Goal: Check status: Check status

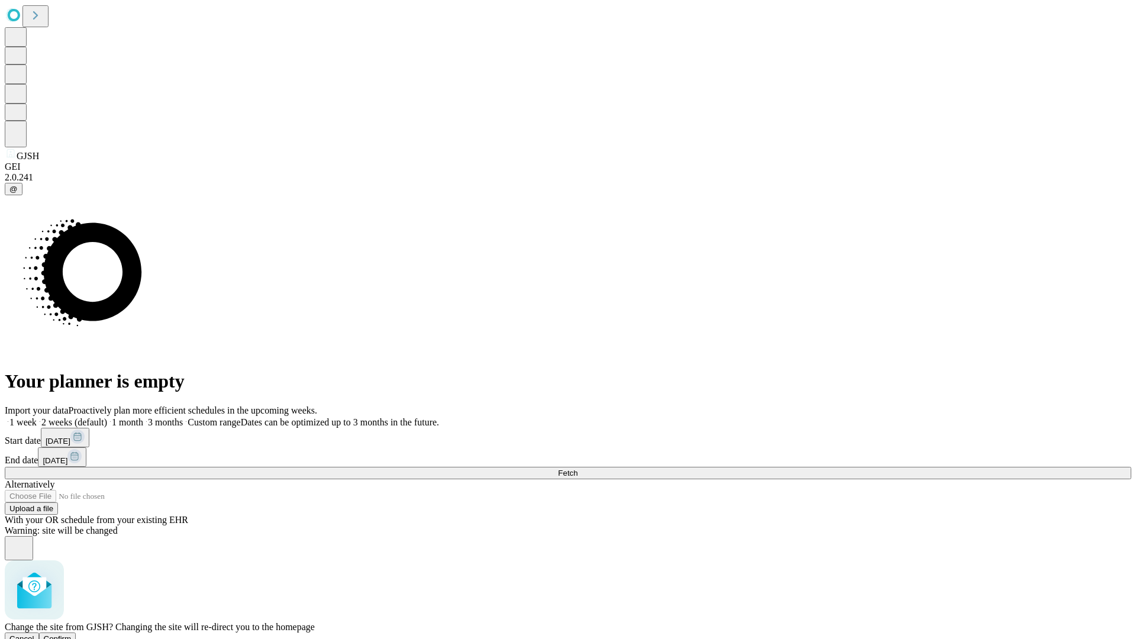
click at [72, 634] on span "Confirm" at bounding box center [58, 638] width 28 height 9
click at [37, 417] on label "1 week" at bounding box center [21, 422] width 32 height 10
click at [577, 469] on span "Fetch" at bounding box center [568, 473] width 20 height 9
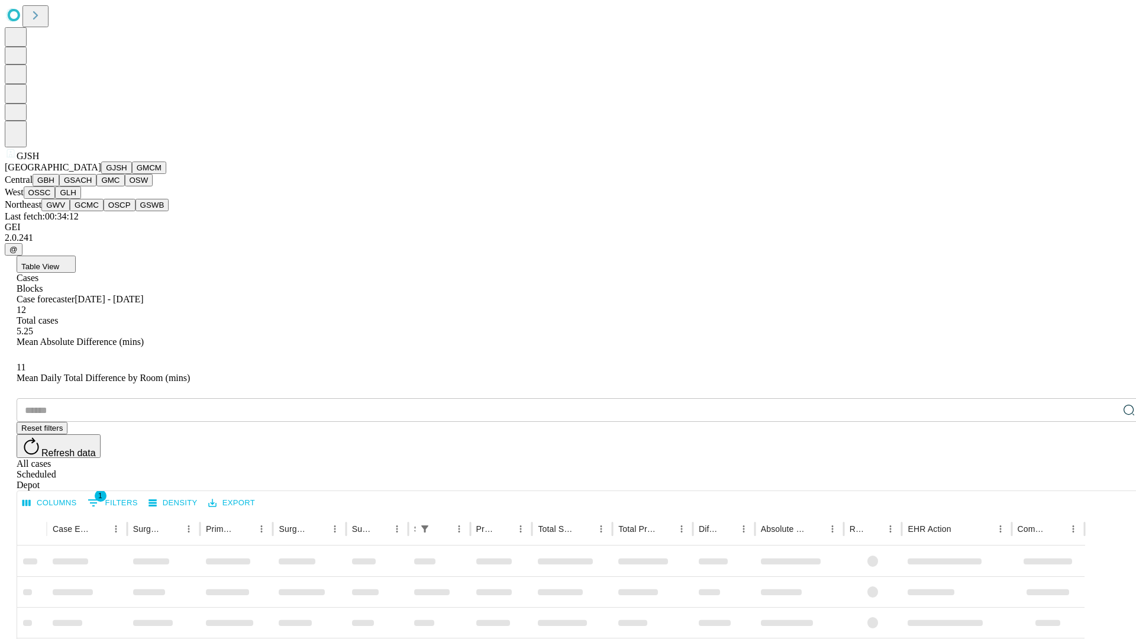
click at [132, 174] on button "GMCM" at bounding box center [149, 168] width 34 height 12
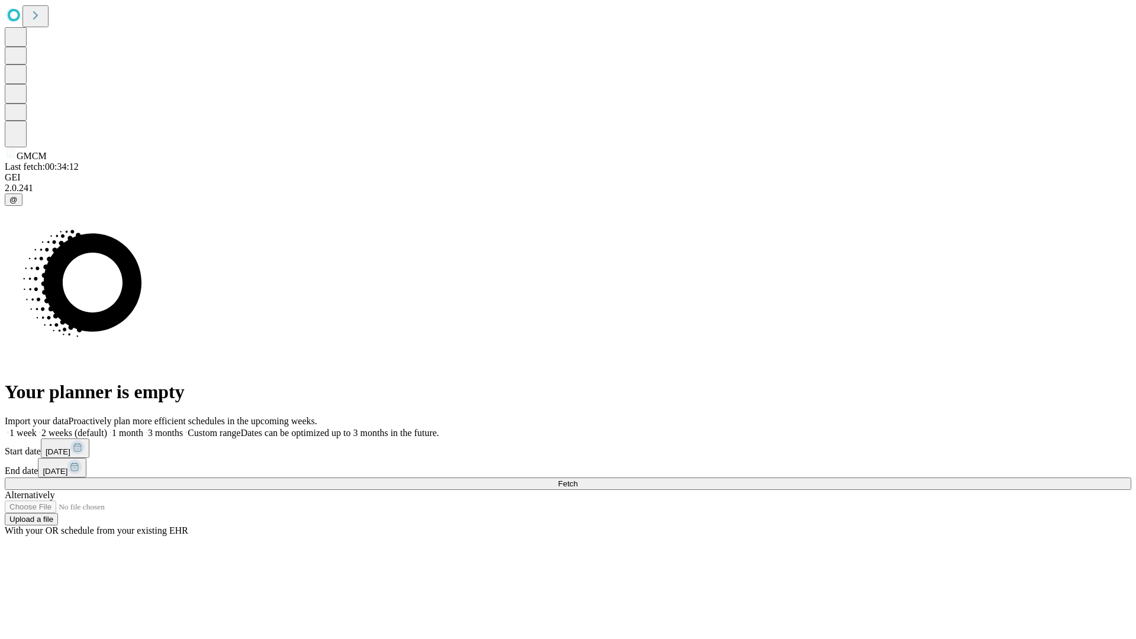
click at [37, 428] on label "1 week" at bounding box center [21, 433] width 32 height 10
click at [577, 479] on span "Fetch" at bounding box center [568, 483] width 20 height 9
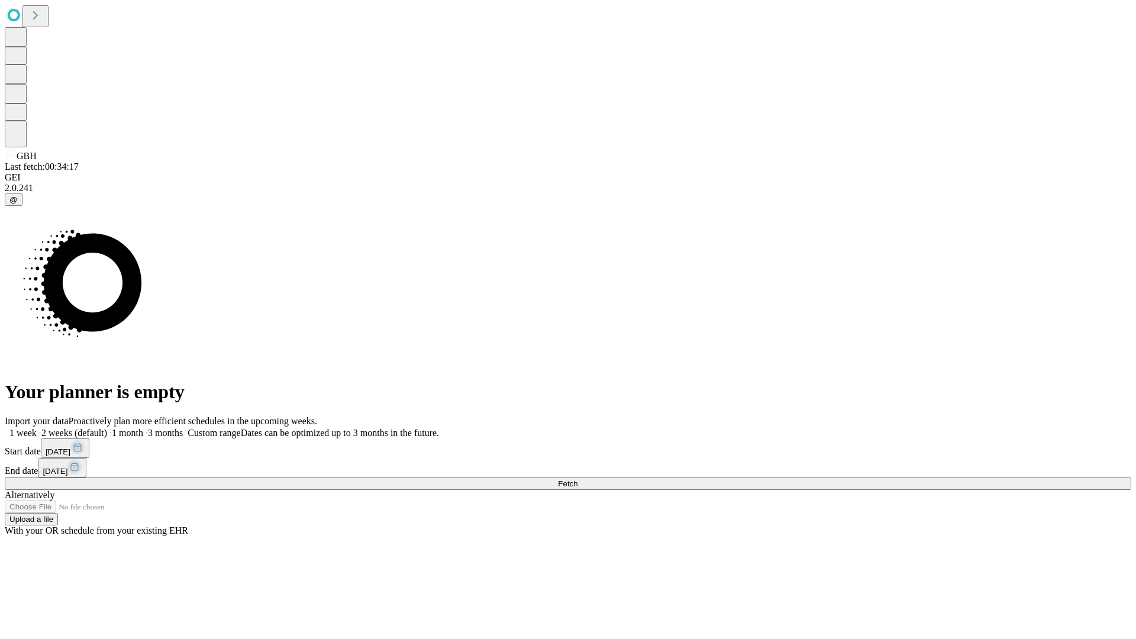
click at [37, 428] on label "1 week" at bounding box center [21, 433] width 32 height 10
click at [577, 479] on span "Fetch" at bounding box center [568, 483] width 20 height 9
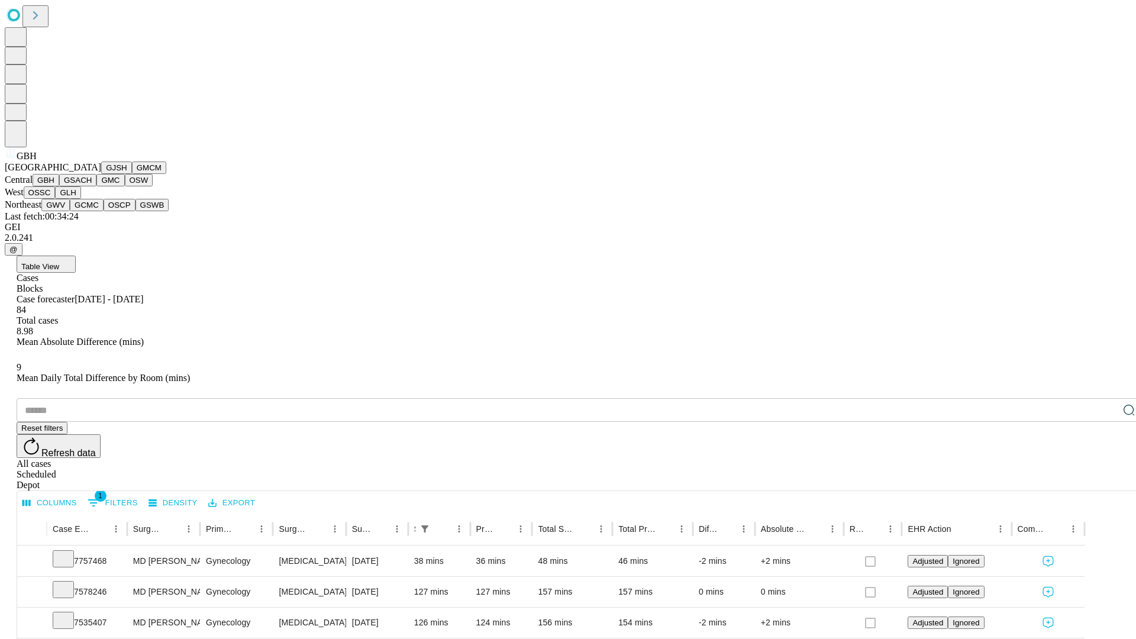
click at [92, 186] on button "GSACH" at bounding box center [77, 180] width 37 height 12
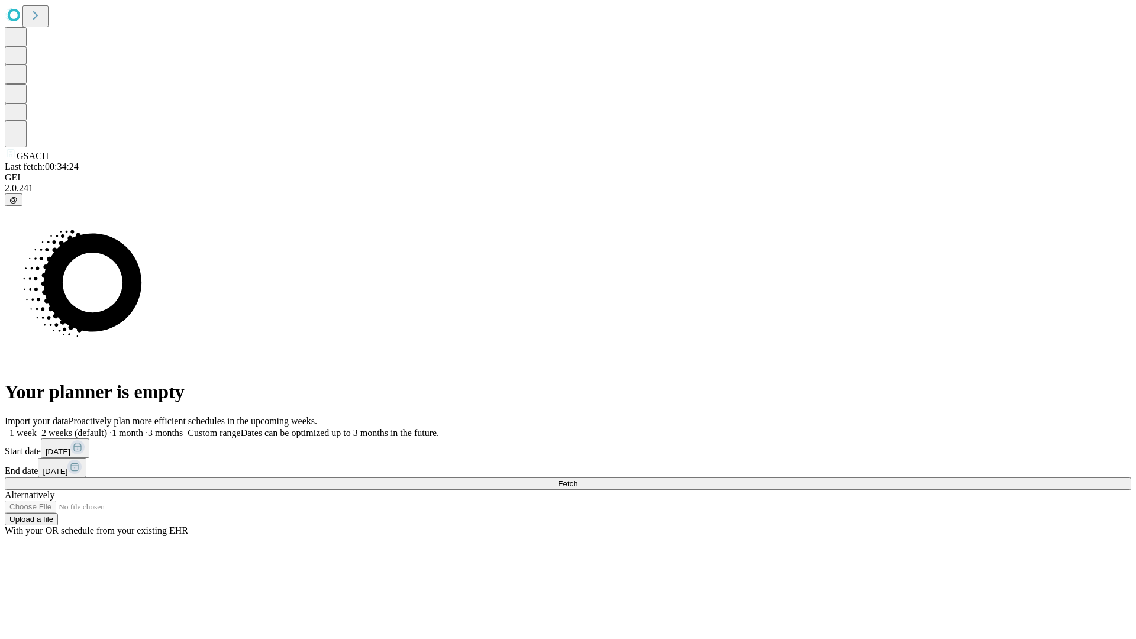
click at [37, 428] on label "1 week" at bounding box center [21, 433] width 32 height 10
click at [577, 479] on span "Fetch" at bounding box center [568, 483] width 20 height 9
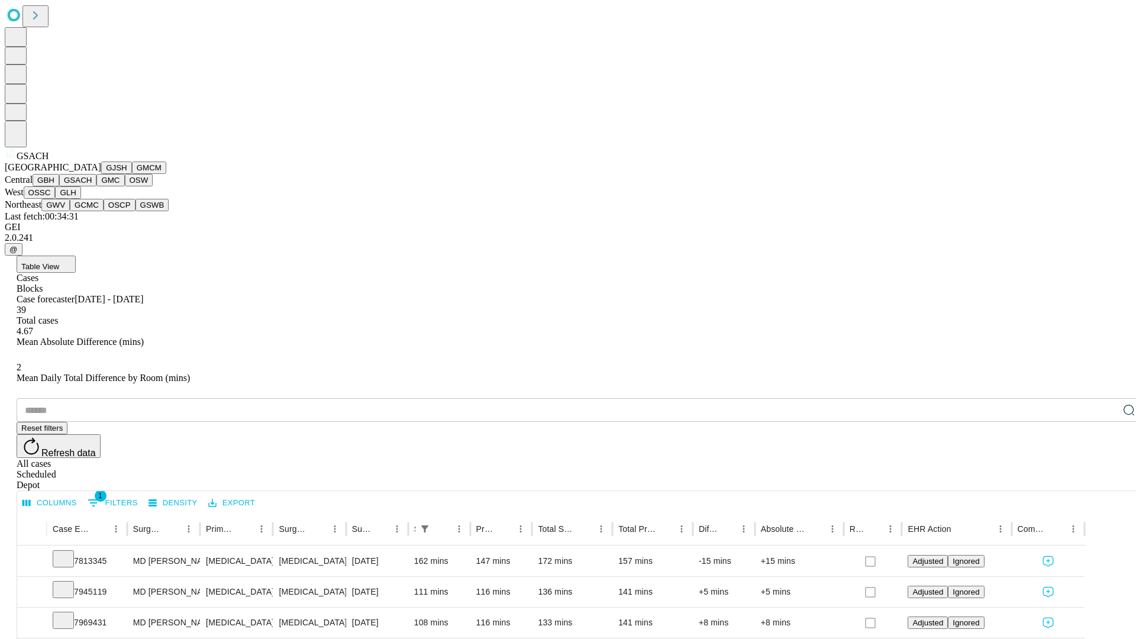
click at [96, 186] on button "GMC" at bounding box center [110, 180] width 28 height 12
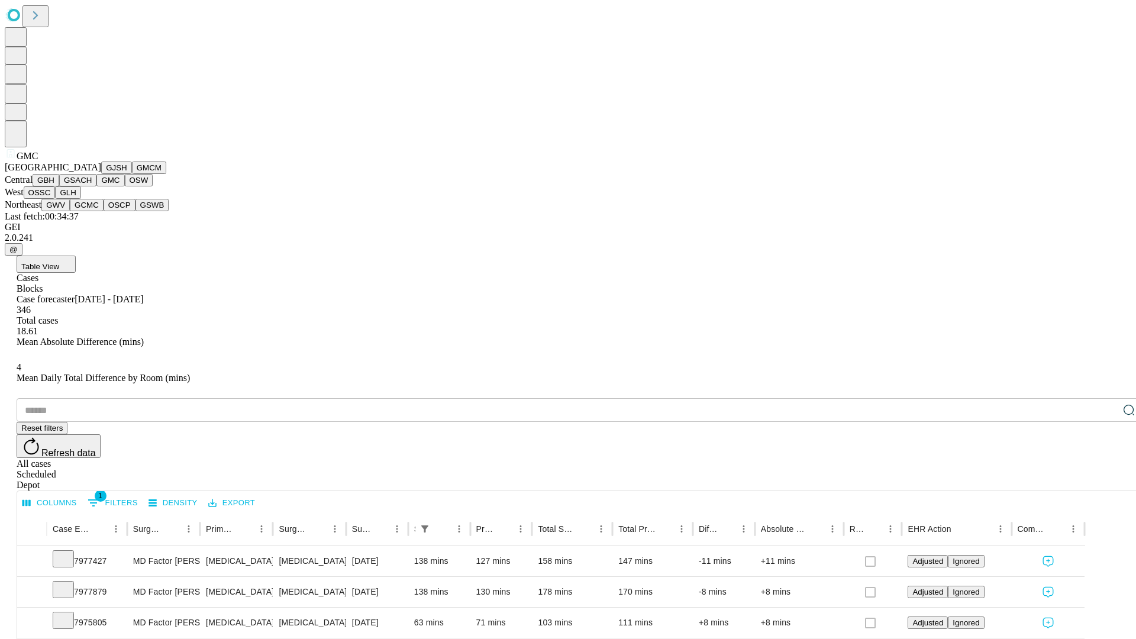
click at [125, 186] on button "OSW" at bounding box center [139, 180] width 28 height 12
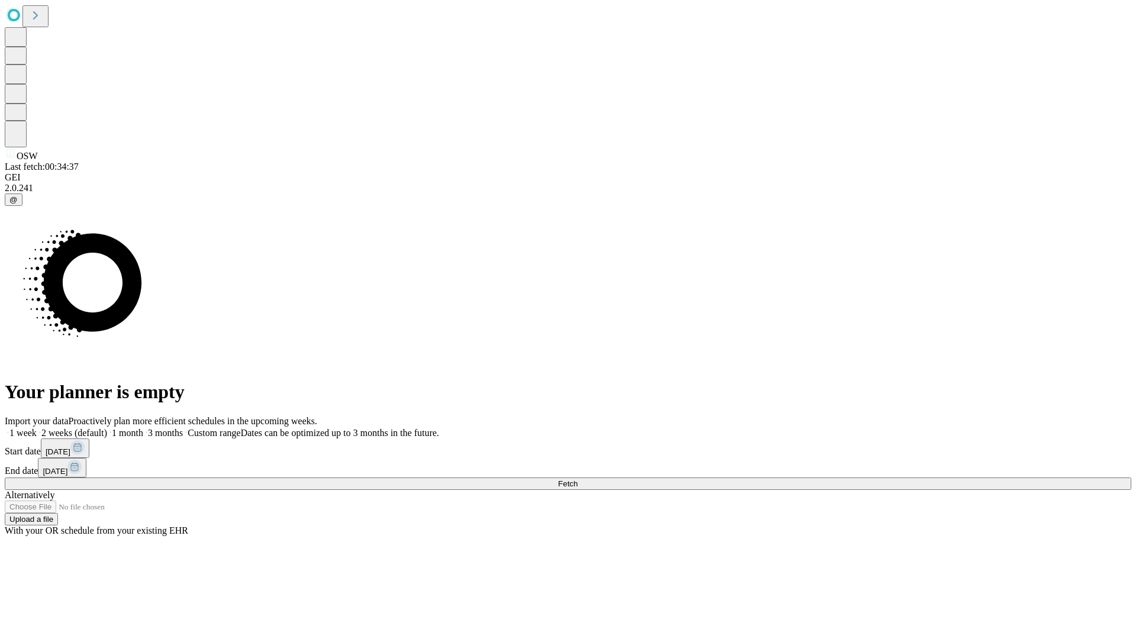
click at [37, 428] on label "1 week" at bounding box center [21, 433] width 32 height 10
click at [577, 479] on span "Fetch" at bounding box center [568, 483] width 20 height 9
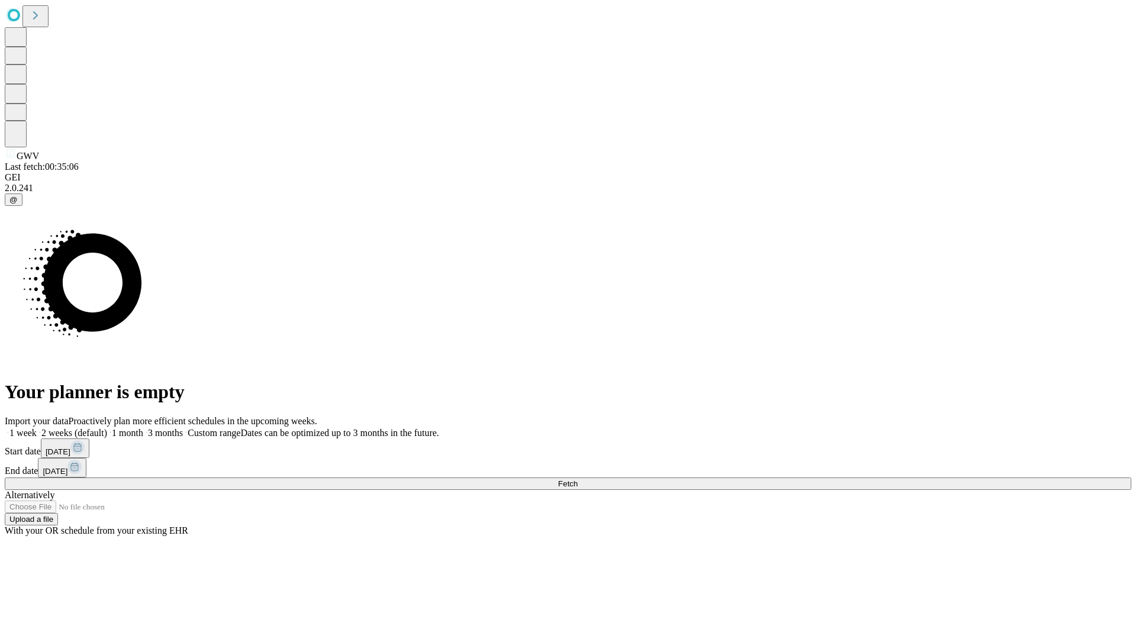
click at [37, 428] on label "1 week" at bounding box center [21, 433] width 32 height 10
click at [577, 479] on span "Fetch" at bounding box center [568, 483] width 20 height 9
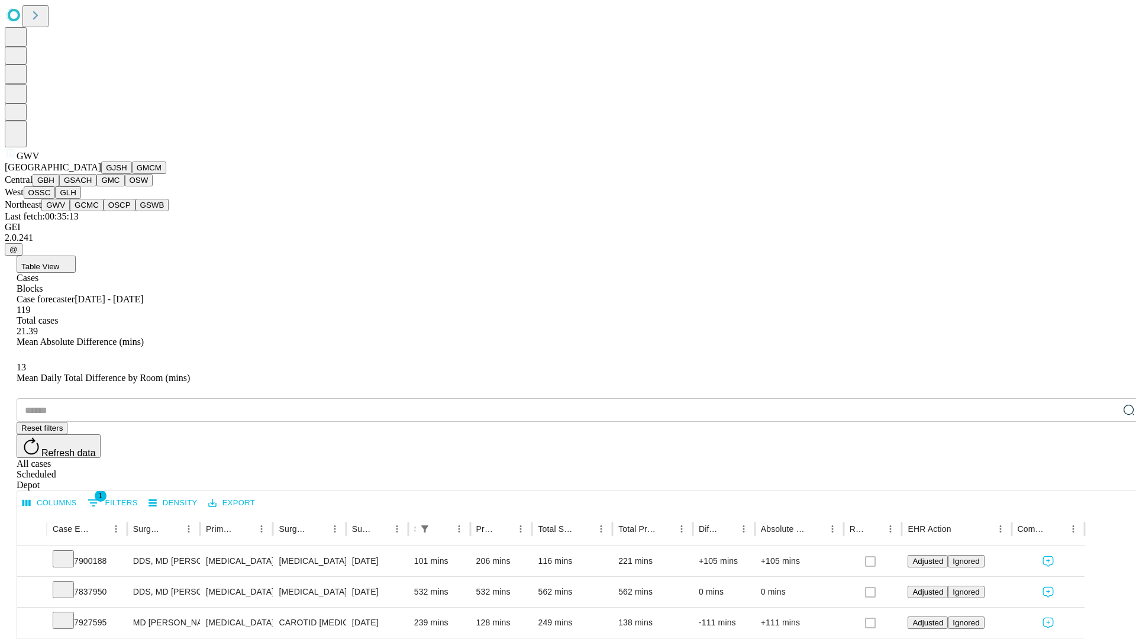
click at [92, 211] on button "GCMC" at bounding box center [87, 205] width 34 height 12
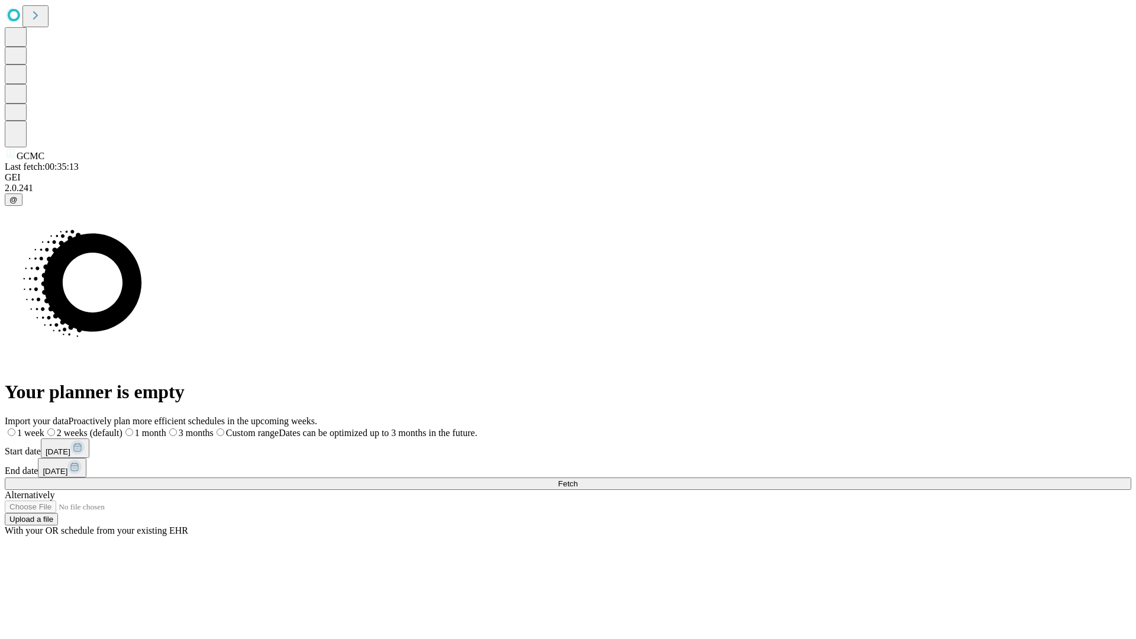
click at [44, 428] on label "1 week" at bounding box center [25, 433] width 40 height 10
click at [577, 479] on span "Fetch" at bounding box center [568, 483] width 20 height 9
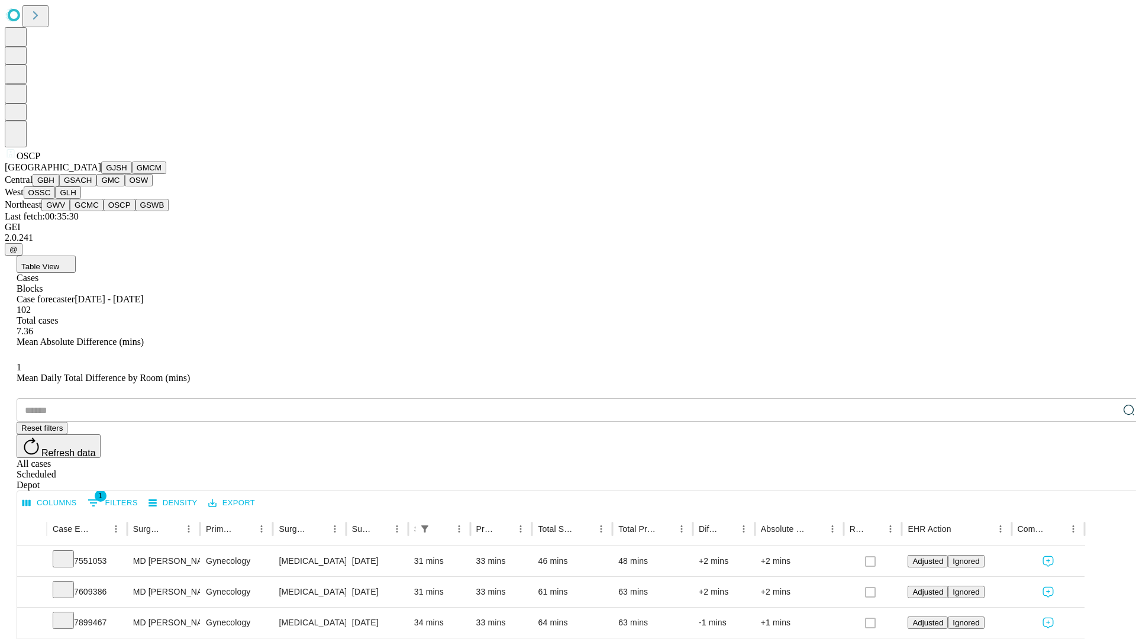
click at [135, 211] on button "GSWB" at bounding box center [152, 205] width 34 height 12
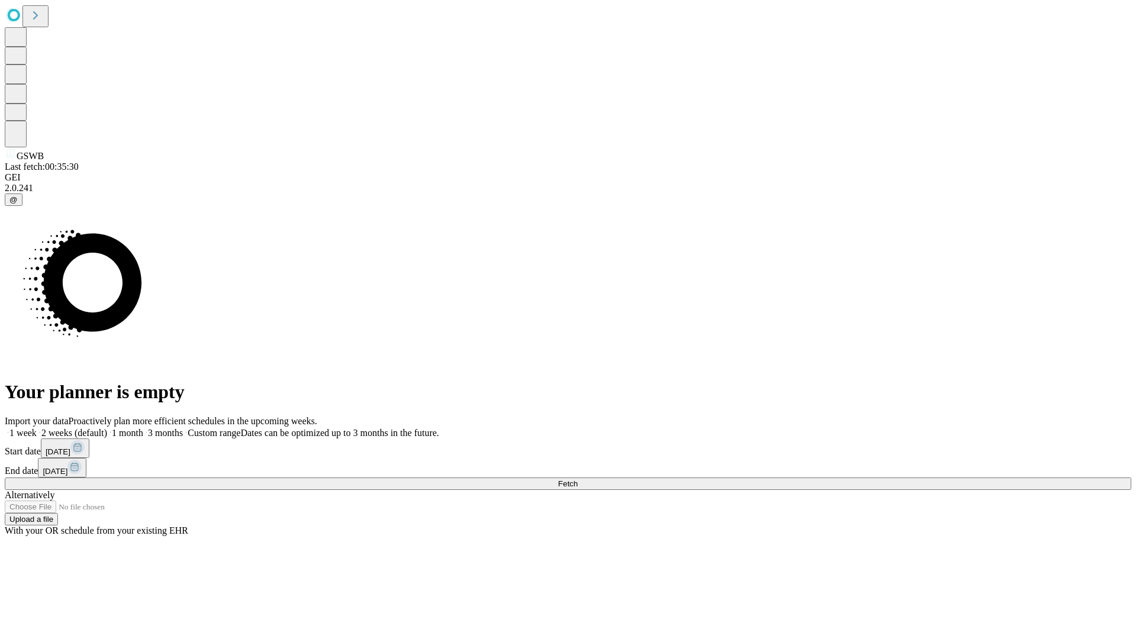
click at [37, 428] on label "1 week" at bounding box center [21, 433] width 32 height 10
click at [577, 479] on span "Fetch" at bounding box center [568, 483] width 20 height 9
